Goal: Information Seeking & Learning: Learn about a topic

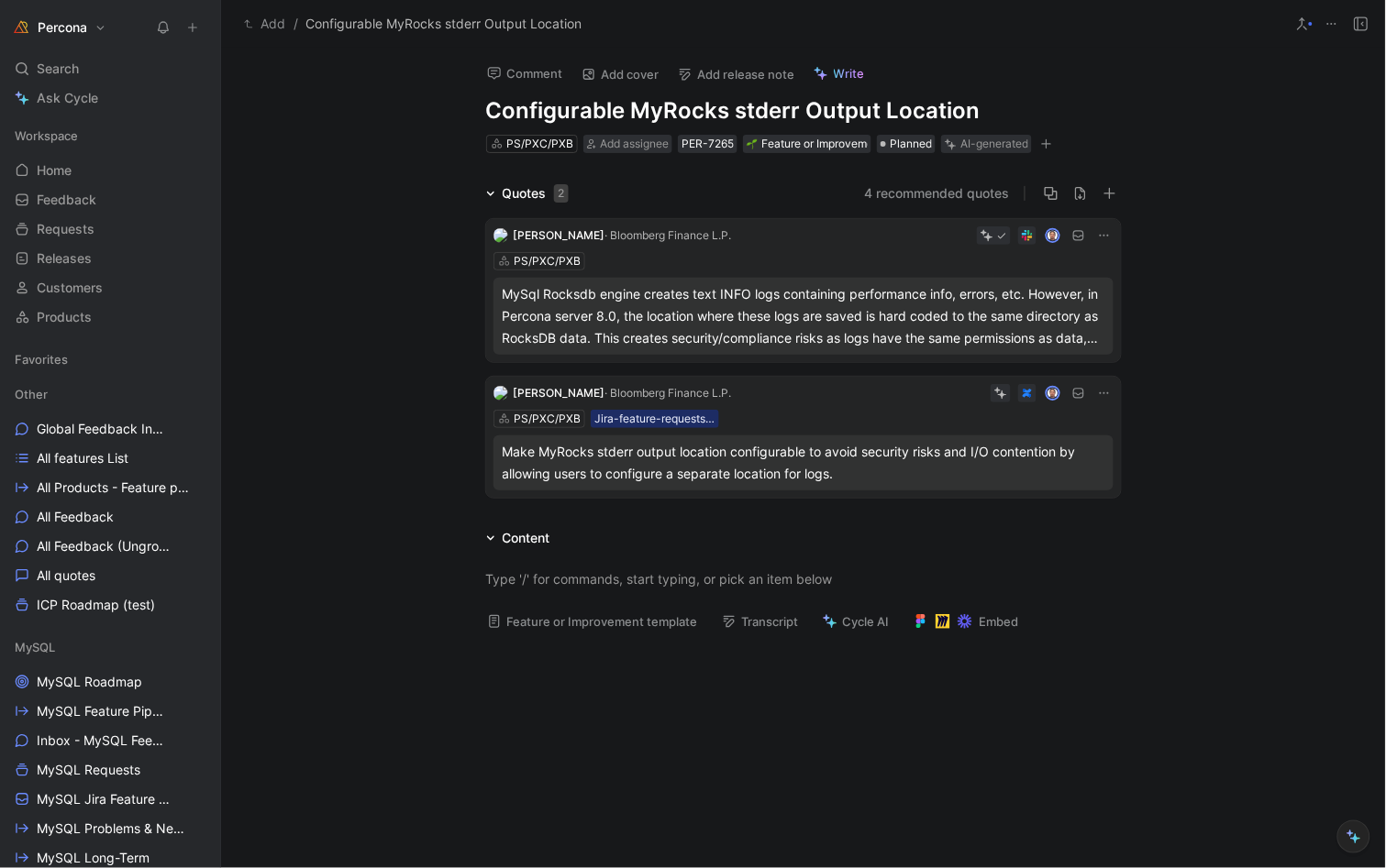
click at [52, 357] on span "Favorites" at bounding box center [42, 360] width 54 height 18
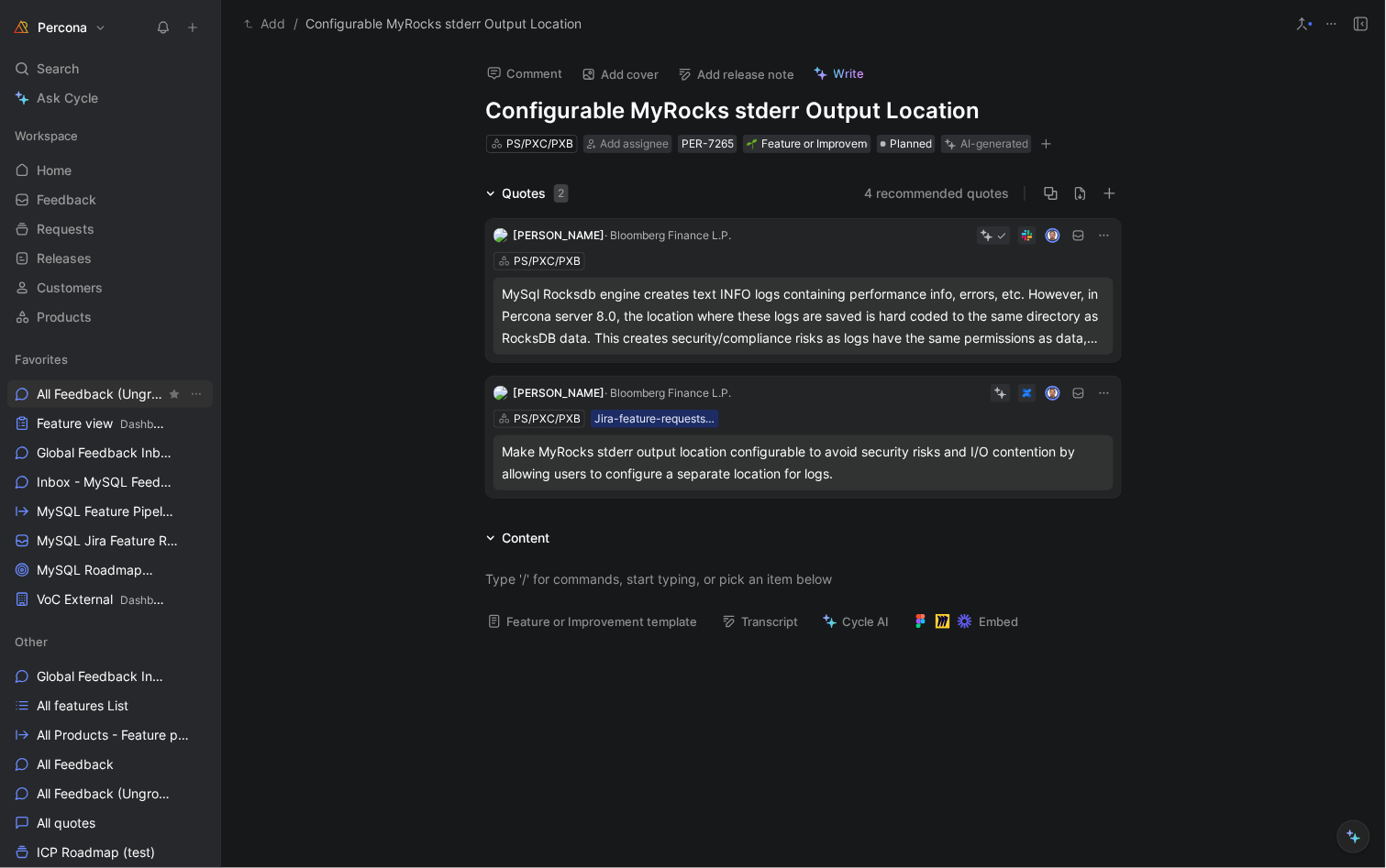
click at [129, 396] on span "All Feedback (Ungrouped) Other" at bounding box center [101, 395] width 129 height 19
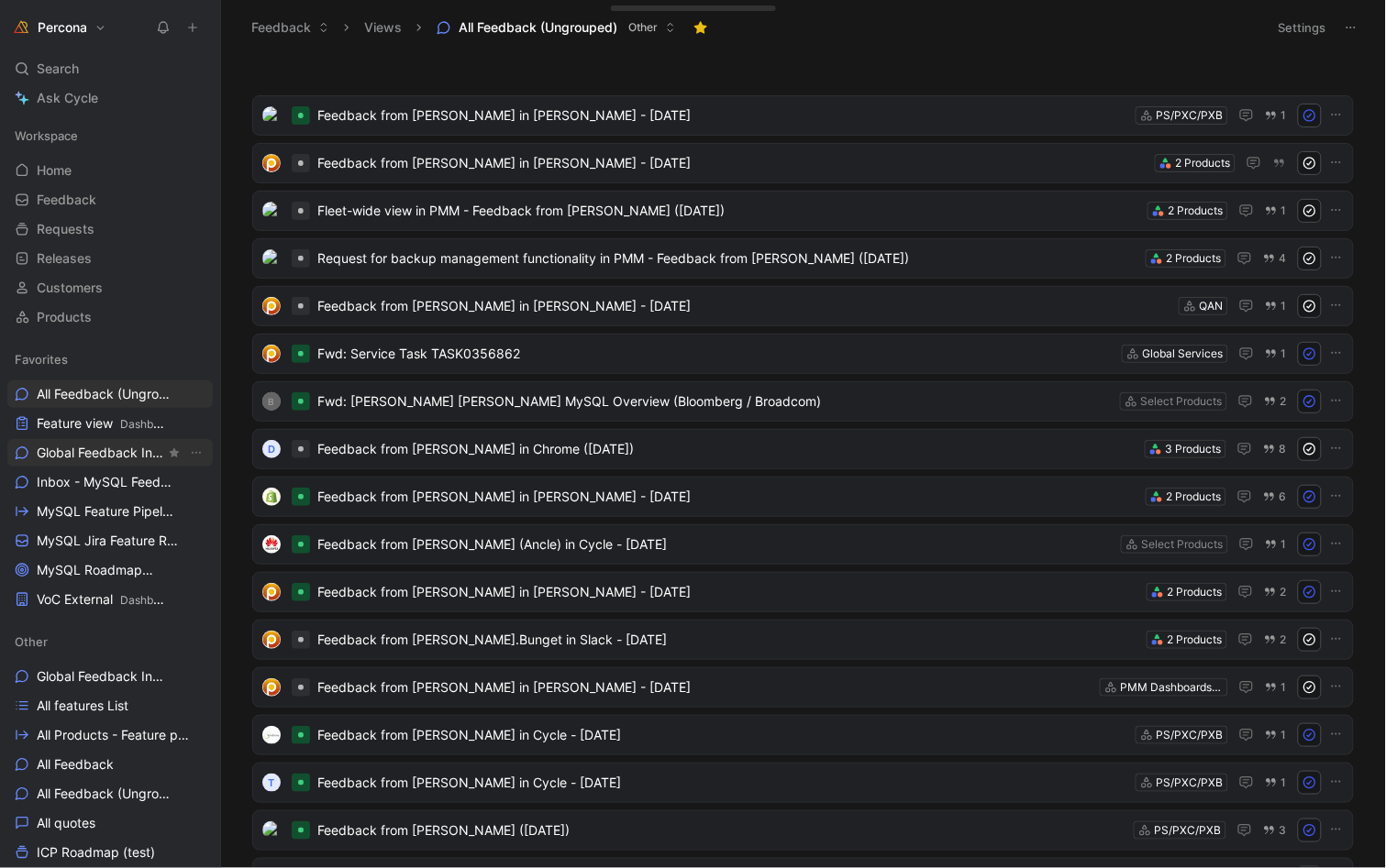
click at [96, 446] on span "Global Feedback Inbox Other" at bounding box center [101, 453] width 129 height 19
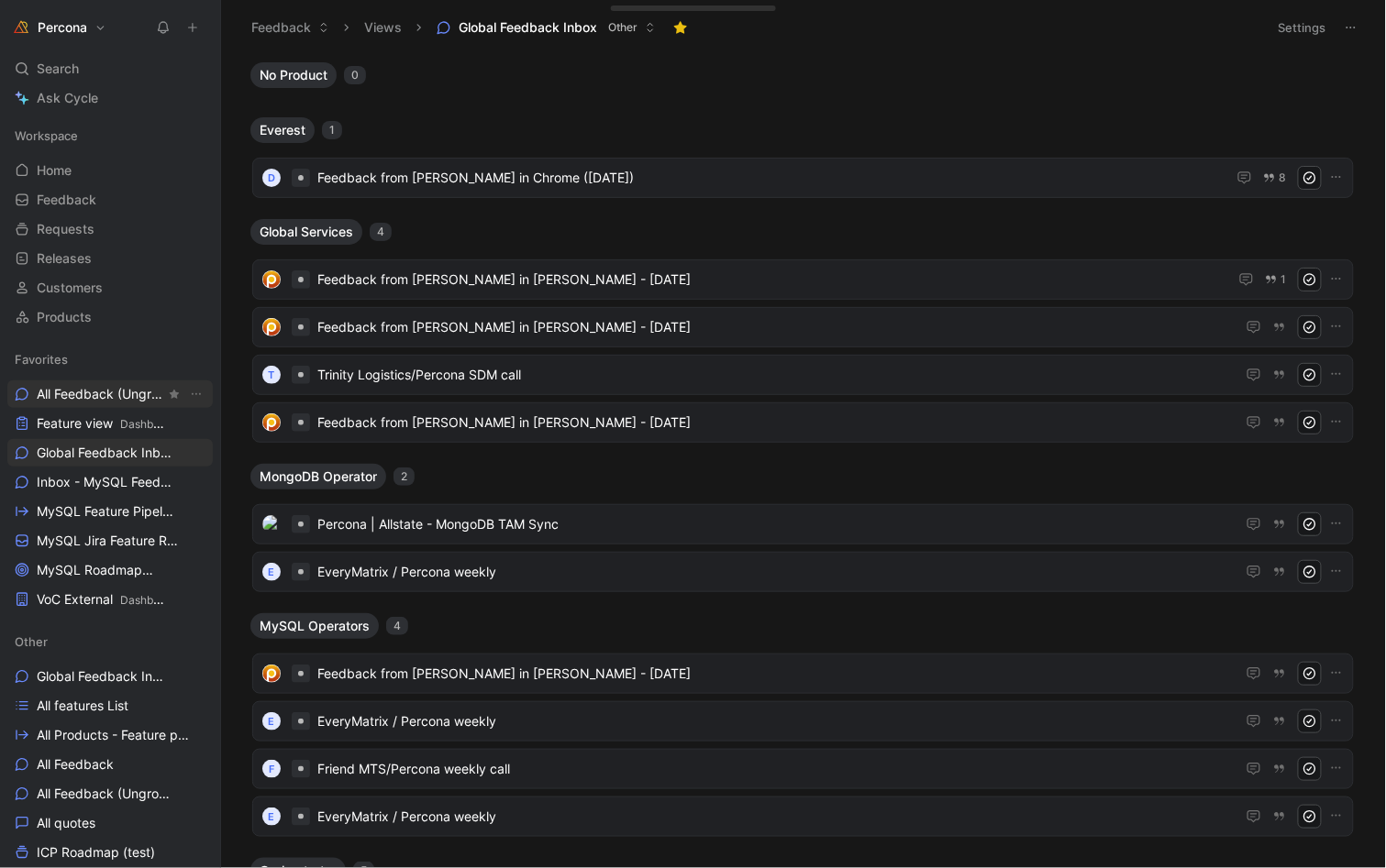
click at [117, 392] on span "All Feedback (Ungrouped) Other" at bounding box center [101, 395] width 129 height 19
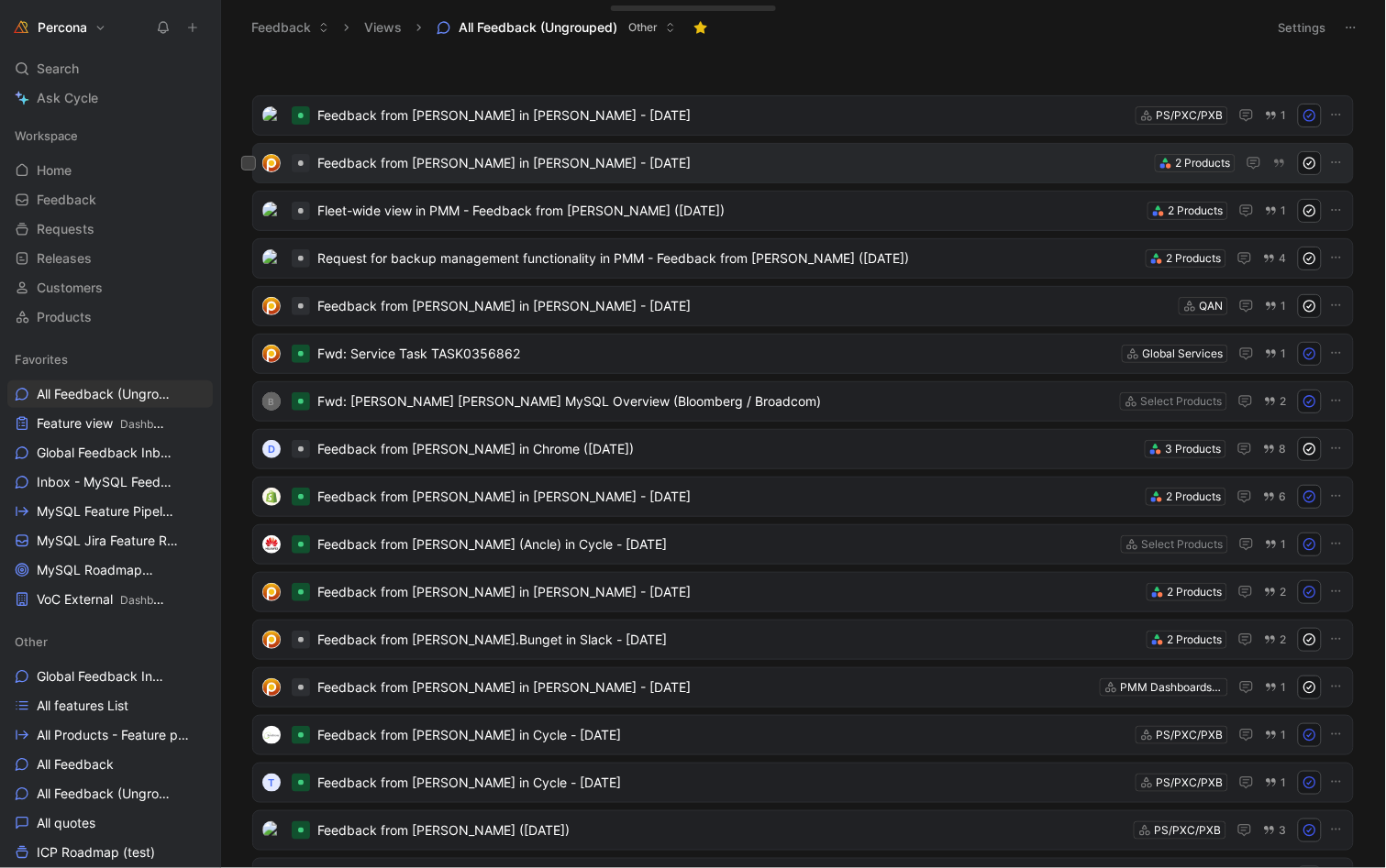
click at [552, 173] on span "Feedback from [PERSON_NAME] in [PERSON_NAME] - [DATE]" at bounding box center [732, 164] width 830 height 22
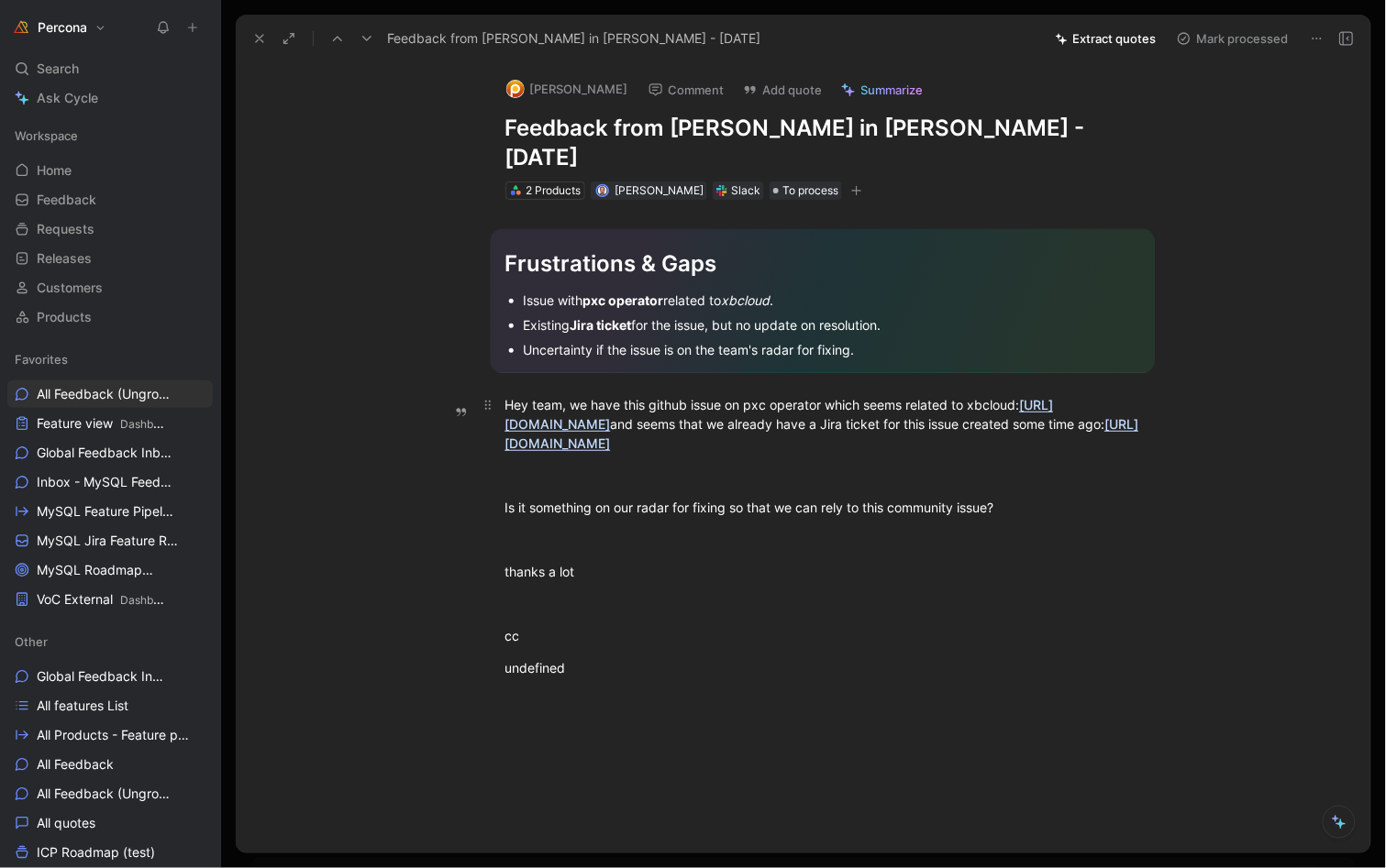
click at [259, 39] on use at bounding box center [260, 39] width 7 height 7
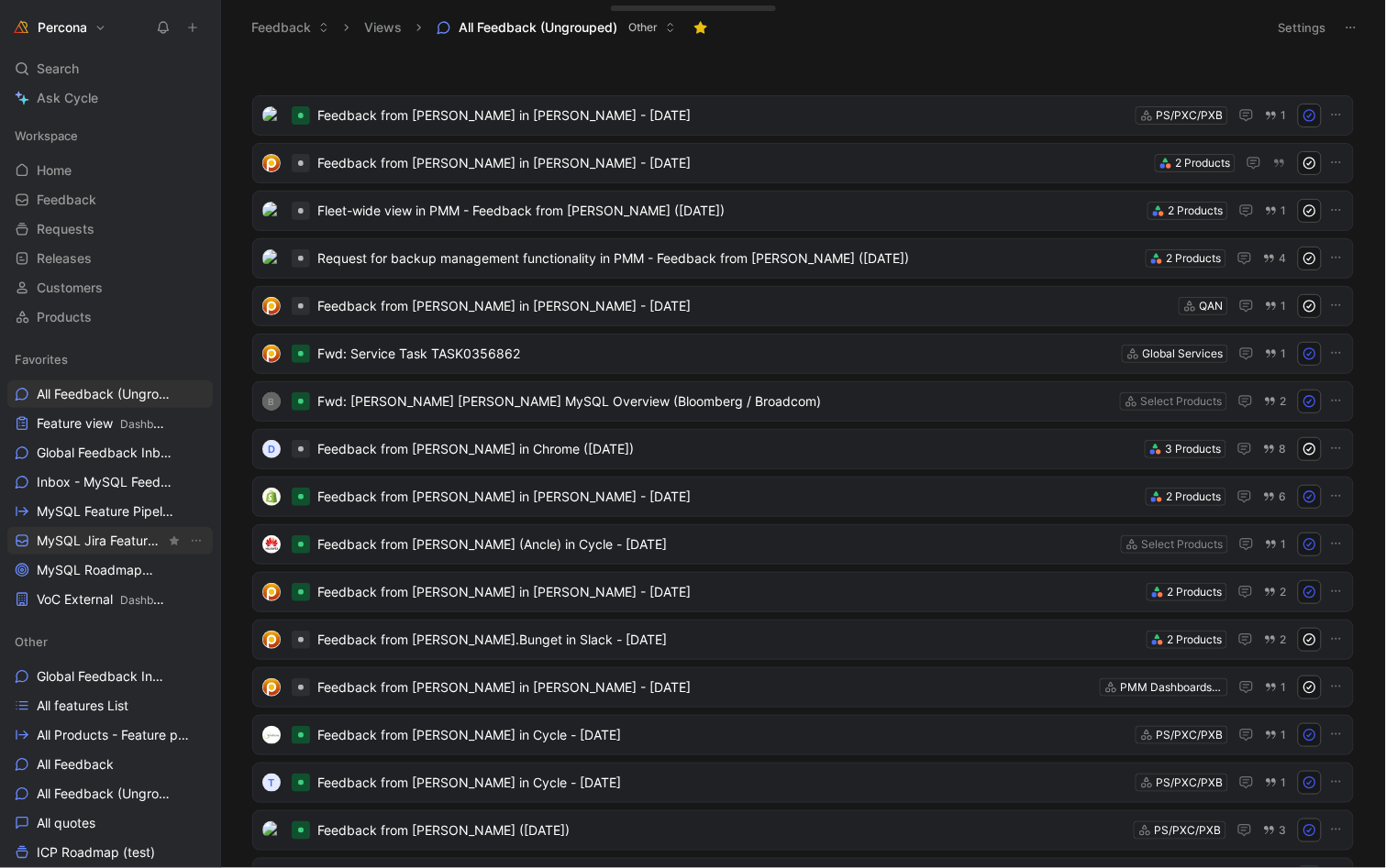
click at [86, 534] on span "MySQL Jira Feature Requests MySQL" at bounding box center [101, 541] width 129 height 19
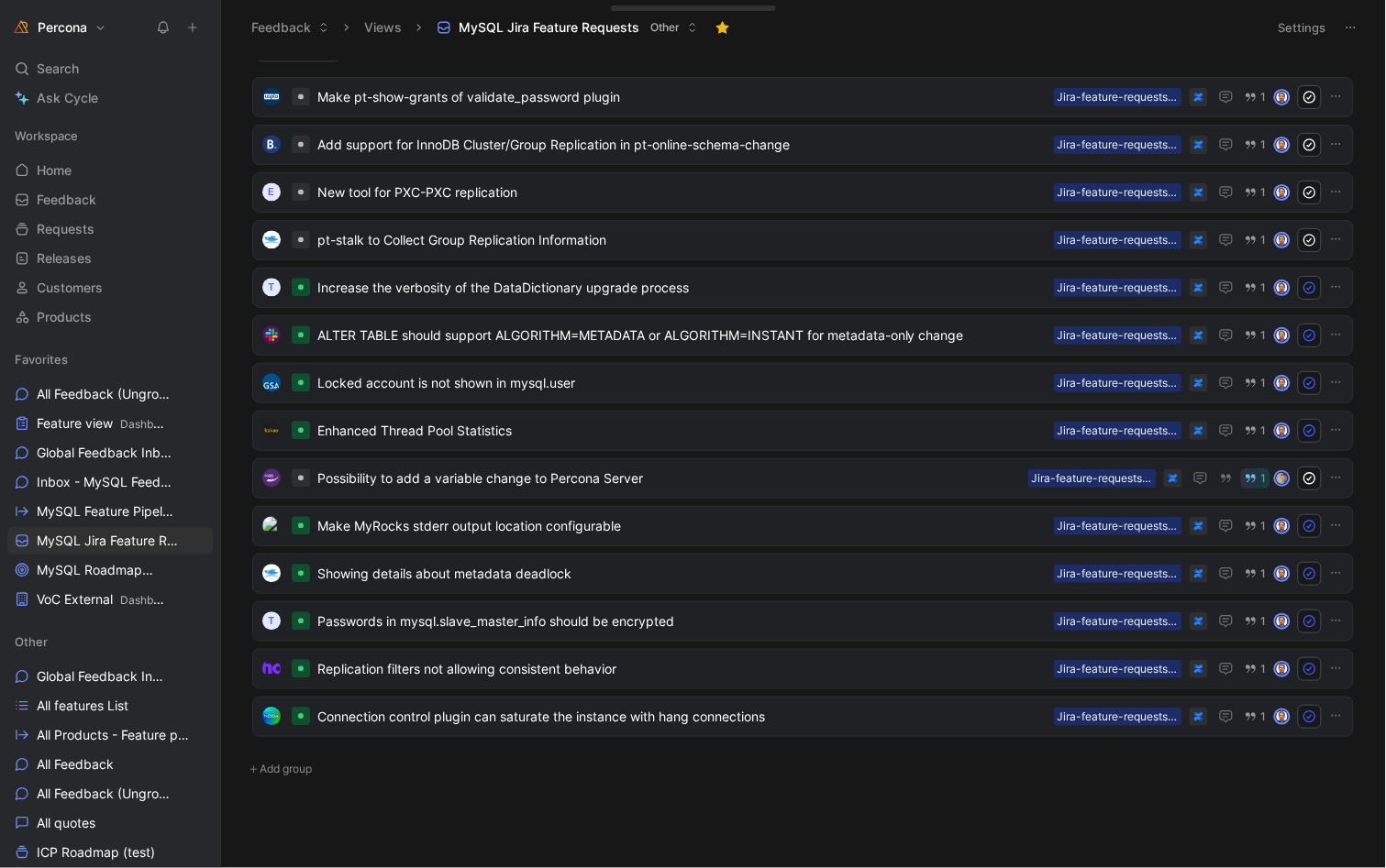
scroll to position [951, 0]
click at [512, 332] on span "ALTER TABLE should support ALGORITHM=METADATA or ALGORITHM=INSTANT for metadata…" at bounding box center [681, 336] width 730 height 22
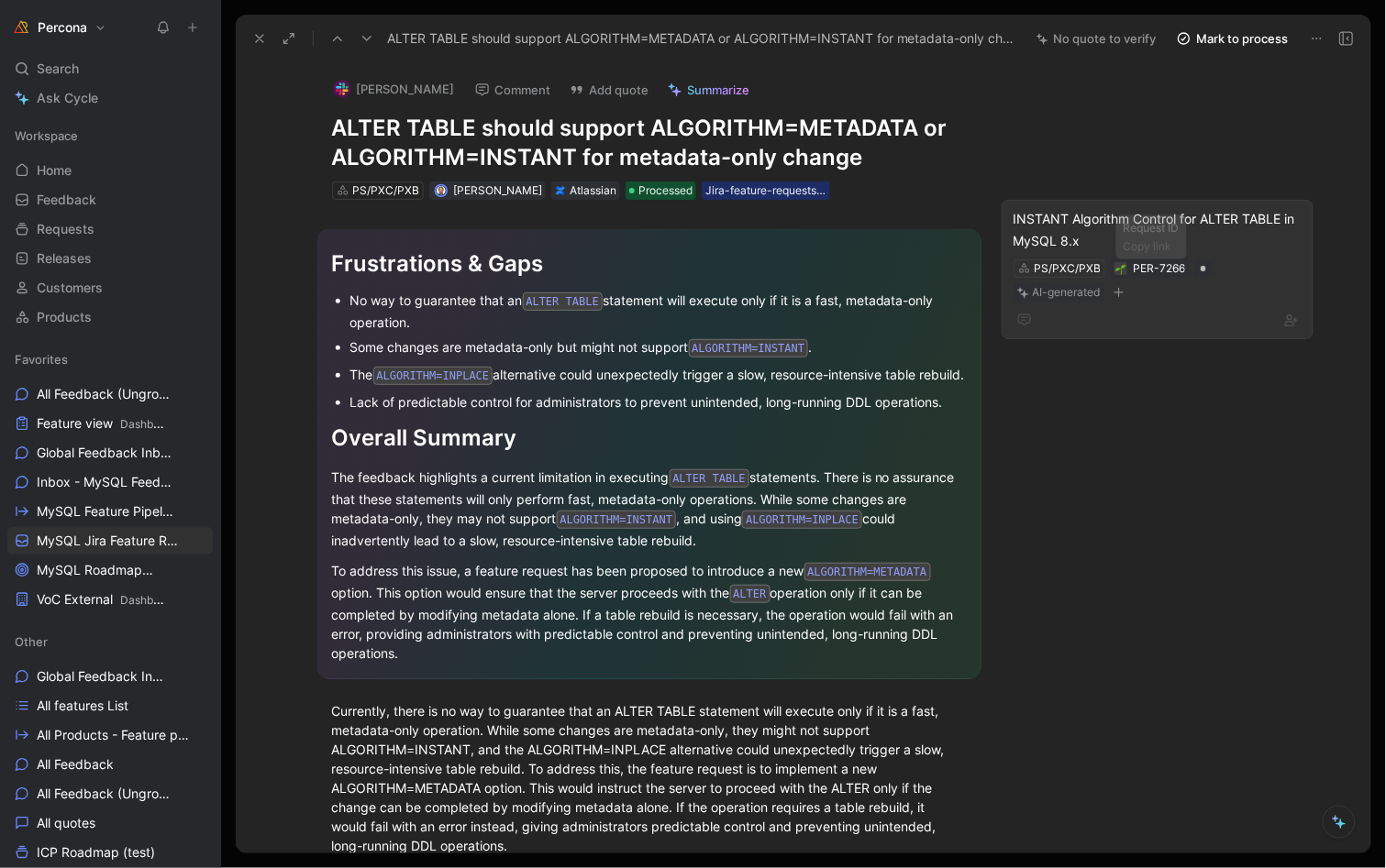
click at [1152, 221] on div "INSTANT Algorithm Control for ALTER TABLE in MySQL 8.x" at bounding box center [1158, 230] width 288 height 44
